Goal: Task Accomplishment & Management: Use online tool/utility

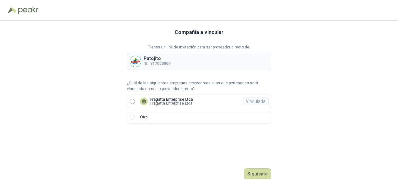
click at [154, 97] on label "Fragatta Enterprise Ltda Fragatta Enterprise Ltda Vinculada" at bounding box center [199, 100] width 144 height 13
click at [125, 100] on div "Compañía a vincular Tienes un link de invitación para ser proveedor directo de:…" at bounding box center [199, 103] width 398 height 166
click at [135, 101] on label "Fragatta Enterprise Ltda Fragatta Enterprise Ltda Vinculada" at bounding box center [199, 100] width 144 height 13
click at [254, 171] on button "Ingresar" at bounding box center [258, 173] width 25 height 11
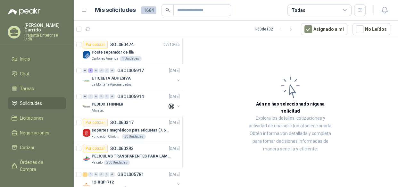
click at [343, 9] on icon at bounding box center [345, 10] width 4 height 2
